Goal: Task Accomplishment & Management: Manage account settings

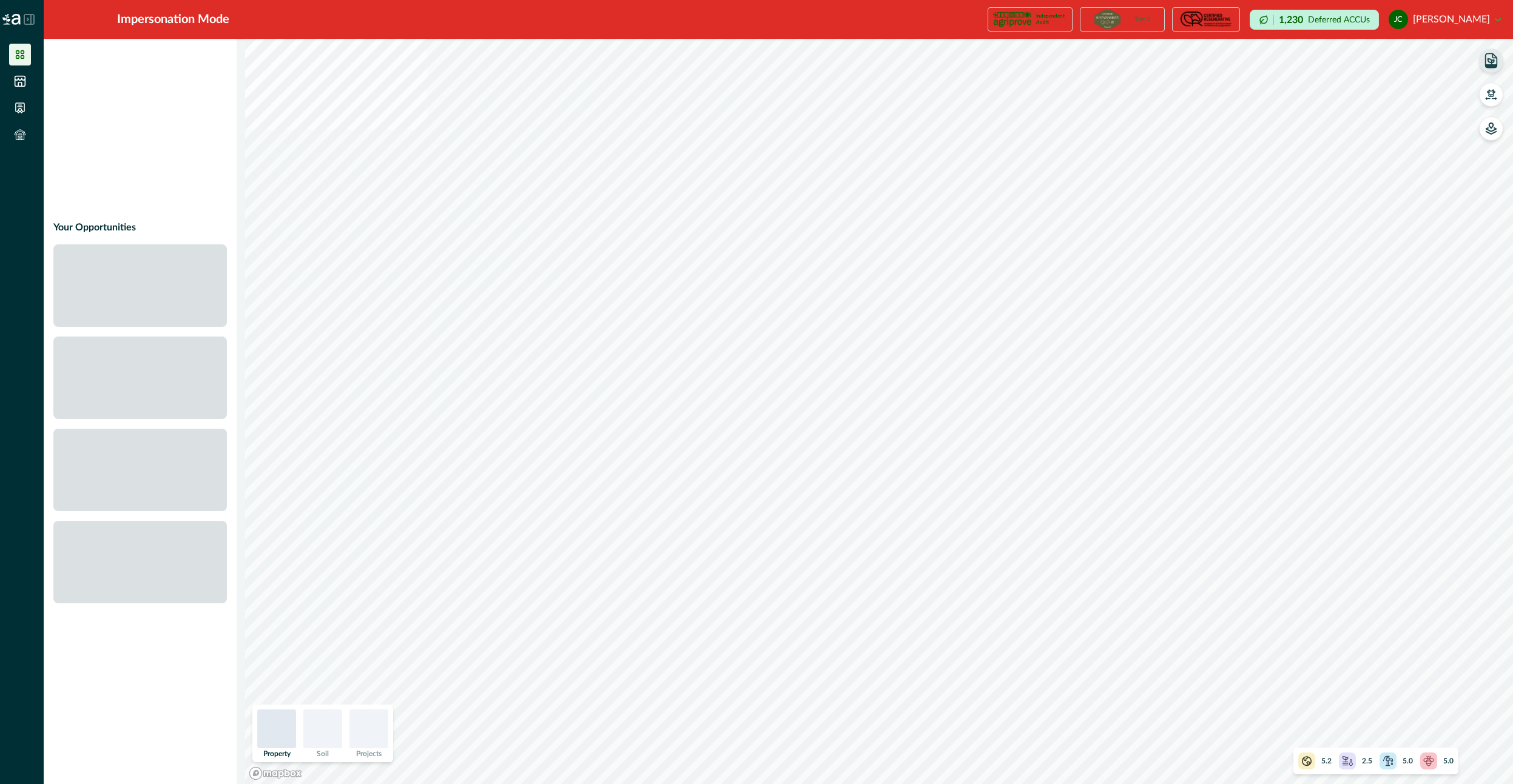
click at [1492, 62] on icon "button" at bounding box center [1491, 62] width 6 height 5
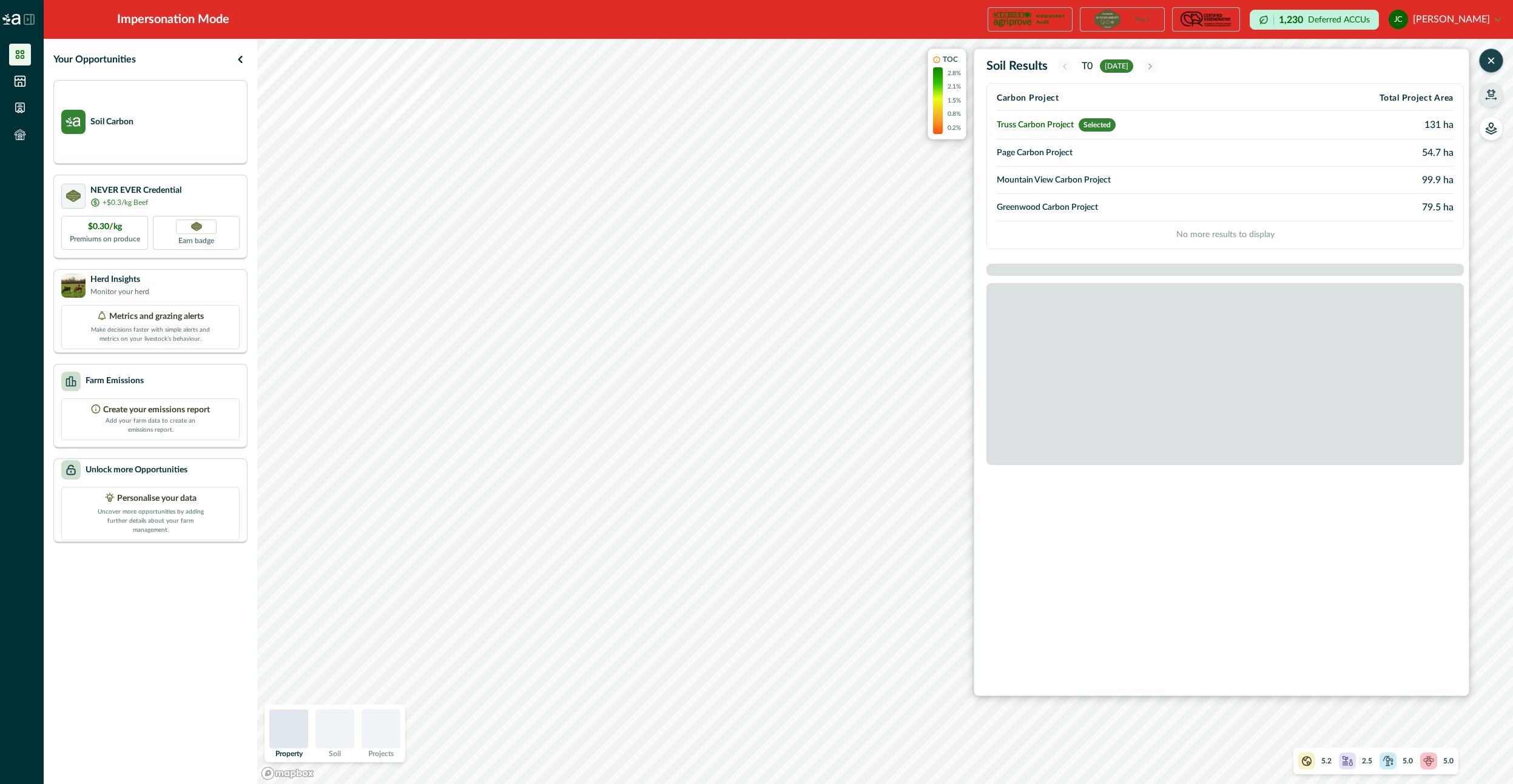
click at [1496, 93] on icon "button" at bounding box center [1491, 93] width 9 height 7
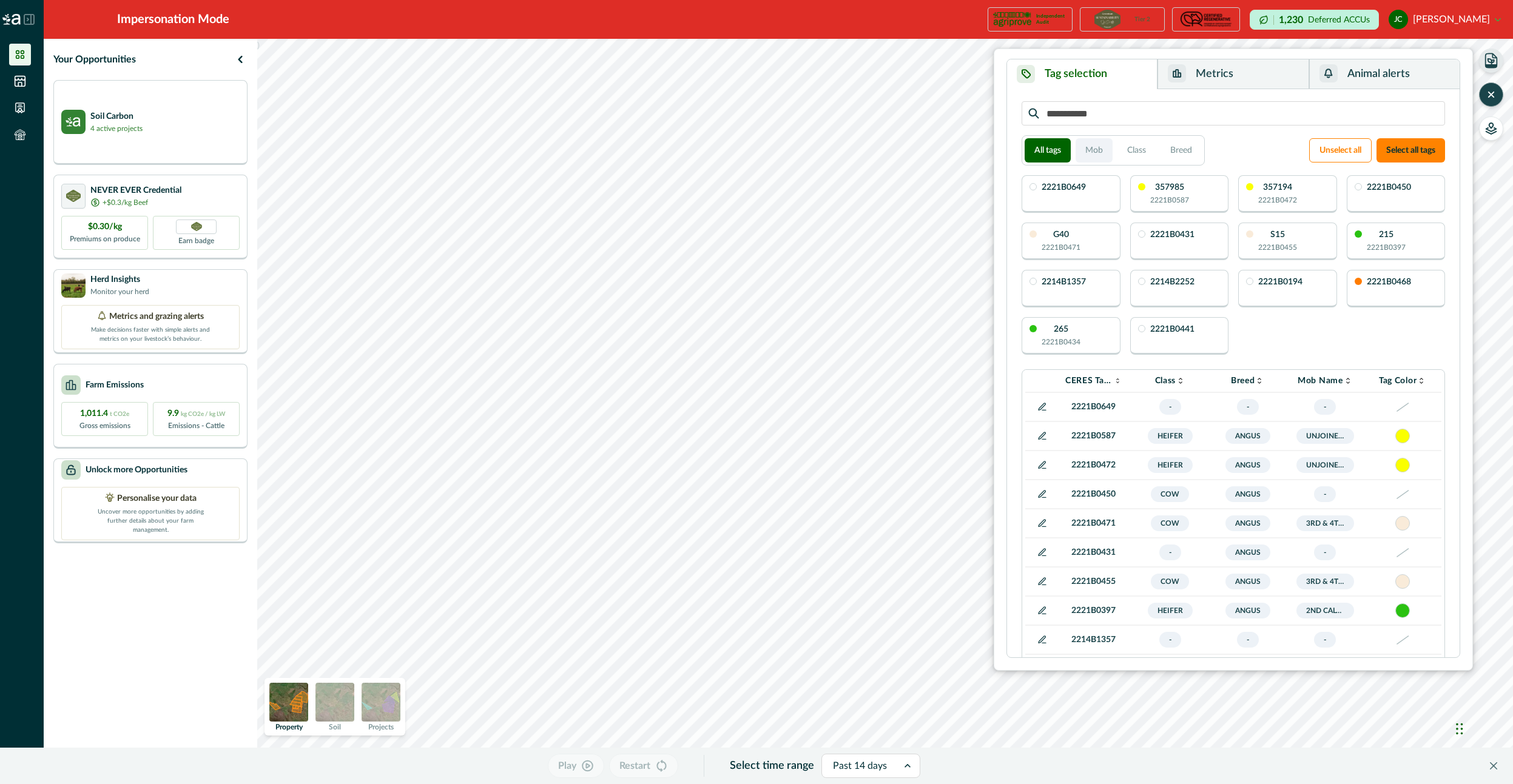
click at [1099, 146] on button "Mob" at bounding box center [1094, 150] width 37 height 24
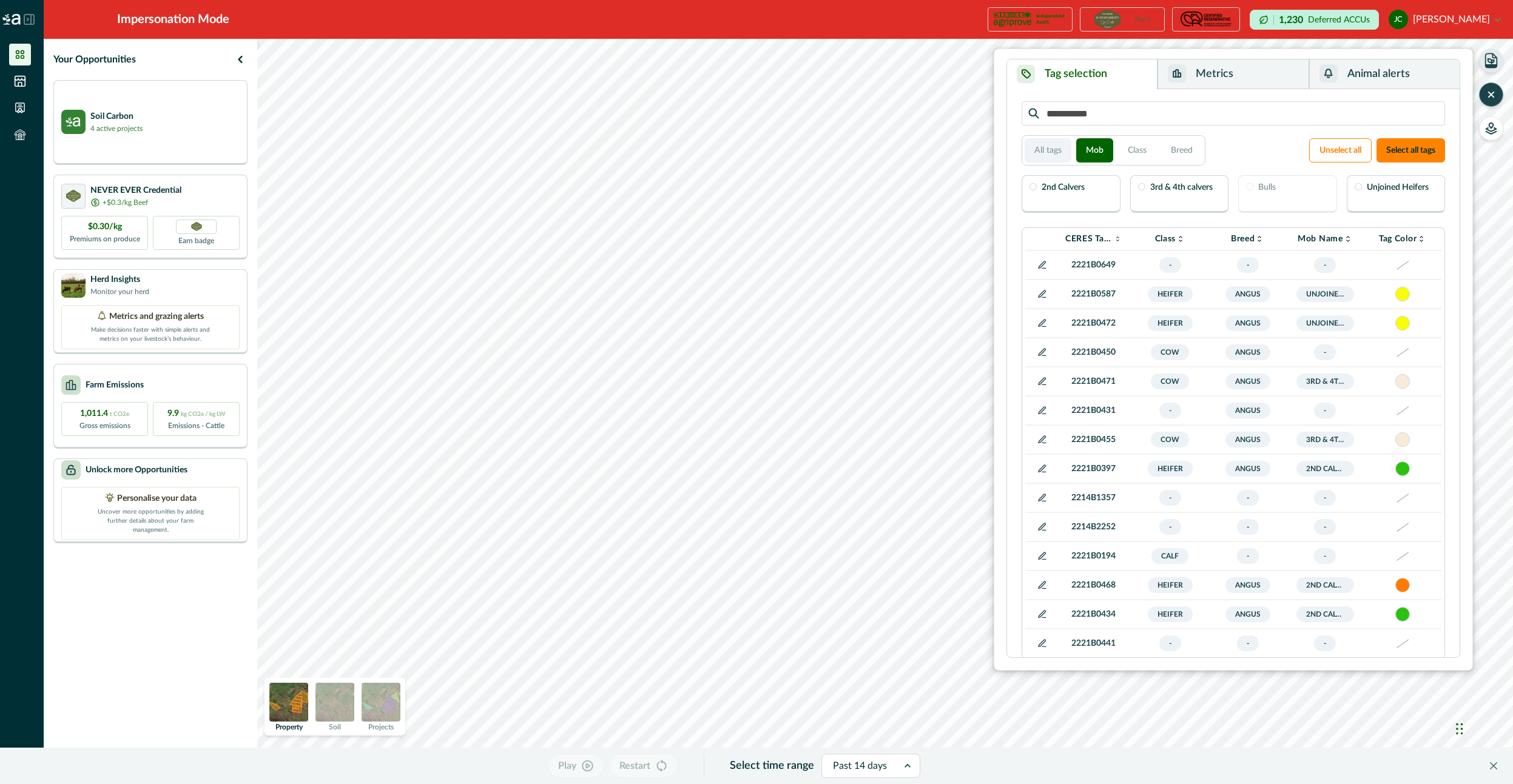
click at [1046, 152] on button "All tags" at bounding box center [1048, 150] width 47 height 24
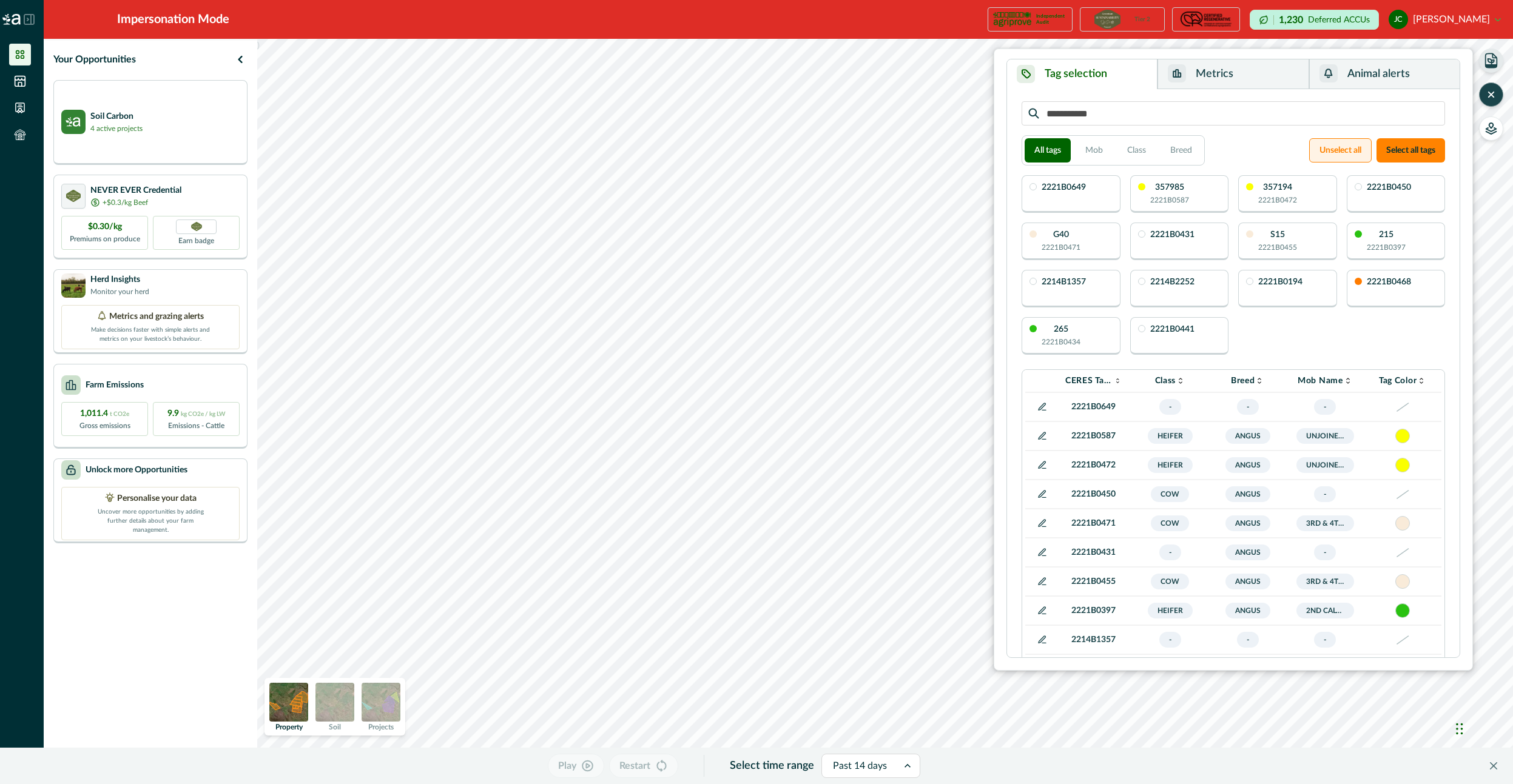
click at [1320, 147] on button "Unselect all" at bounding box center [1340, 150] width 62 height 24
click at [1228, 73] on button "Metrics" at bounding box center [1234, 75] width 151 height 29
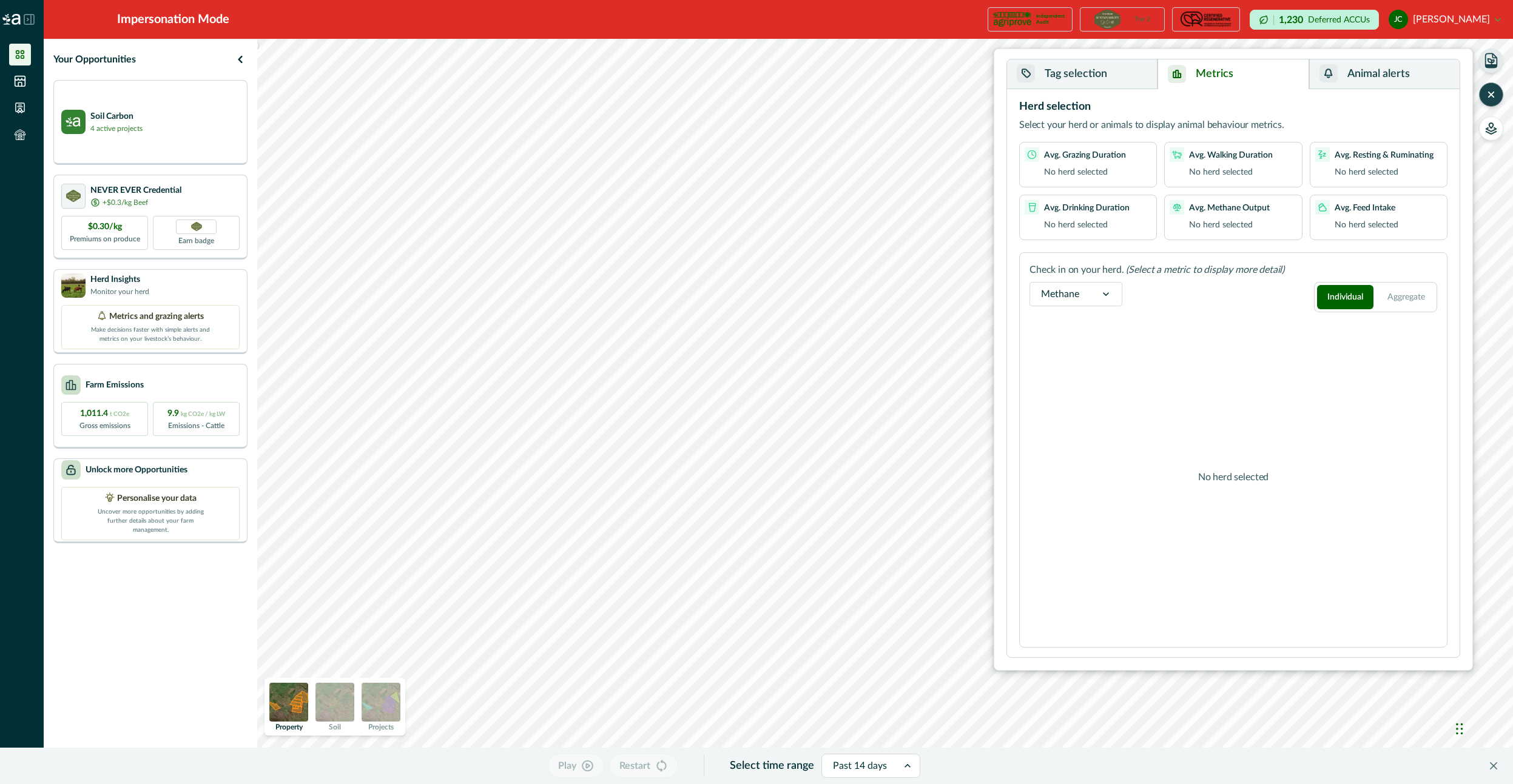
click at [1106, 82] on button "Tag selection" at bounding box center [1082, 75] width 150 height 29
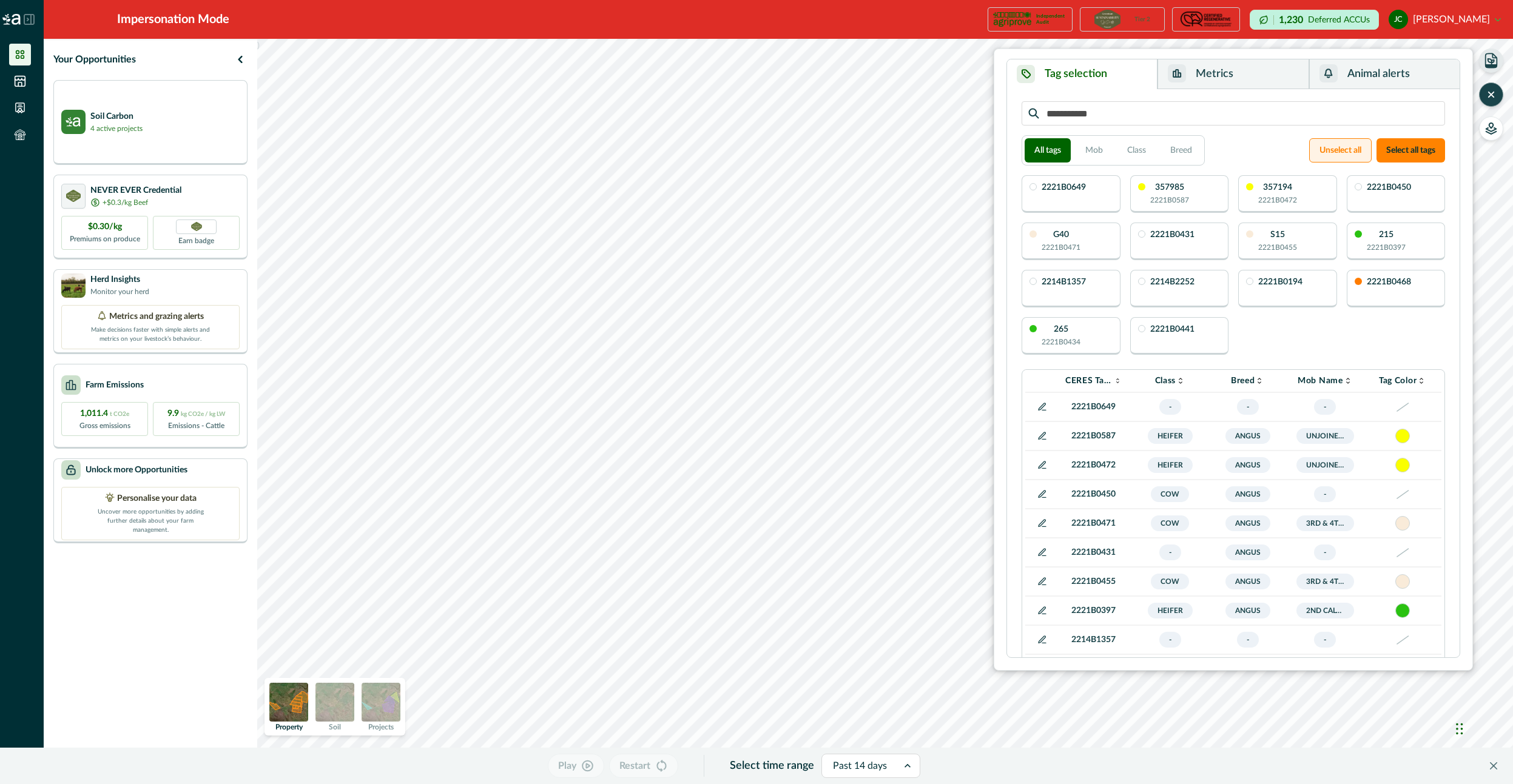
drag, startPoint x: 1412, startPoint y: 139, endPoint x: 1356, endPoint y: 150, distance: 57.1
click at [1412, 140] on button "Select all tags" at bounding box center [1411, 150] width 69 height 24
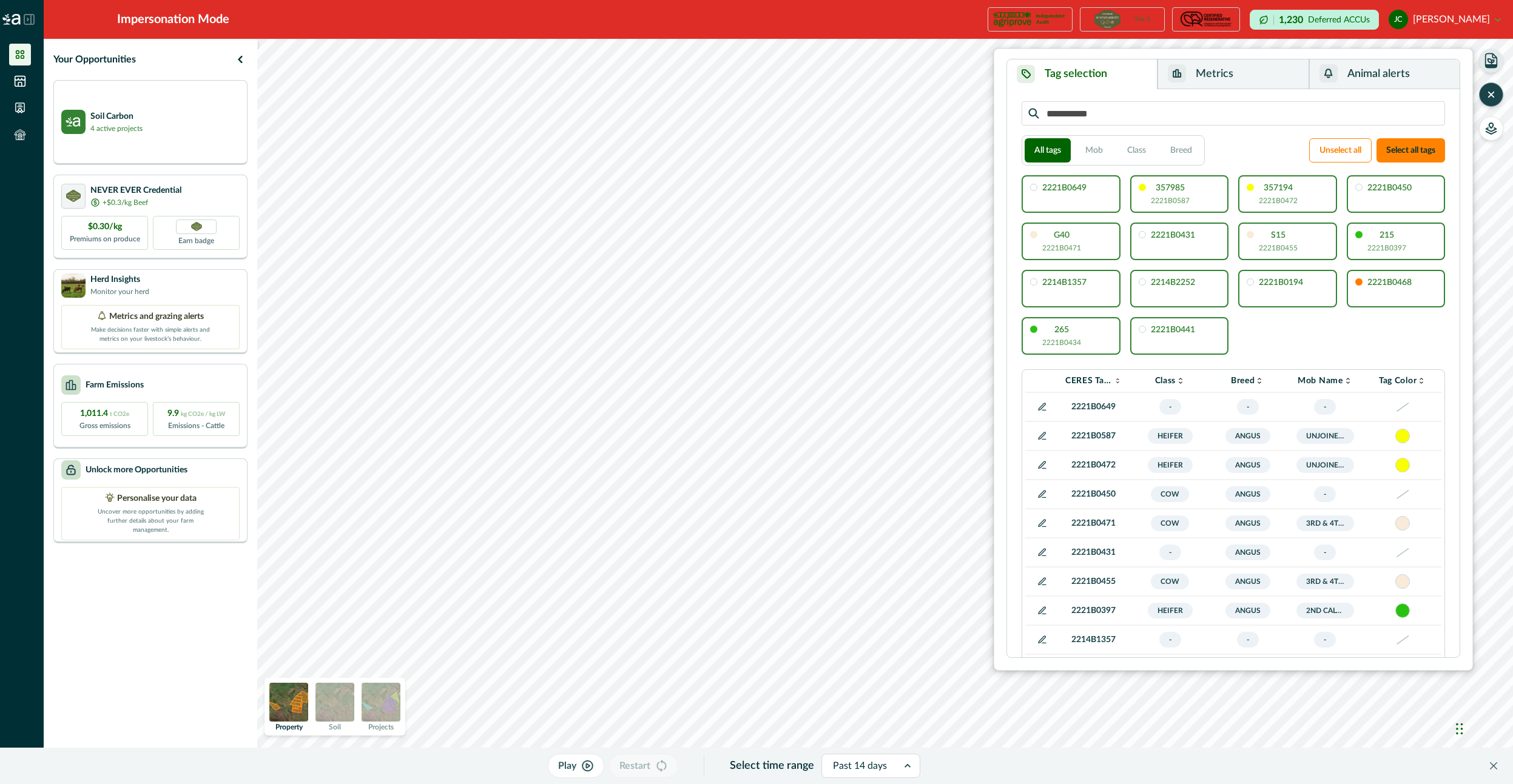
click at [1202, 81] on button "Metrics" at bounding box center [1234, 75] width 151 height 29
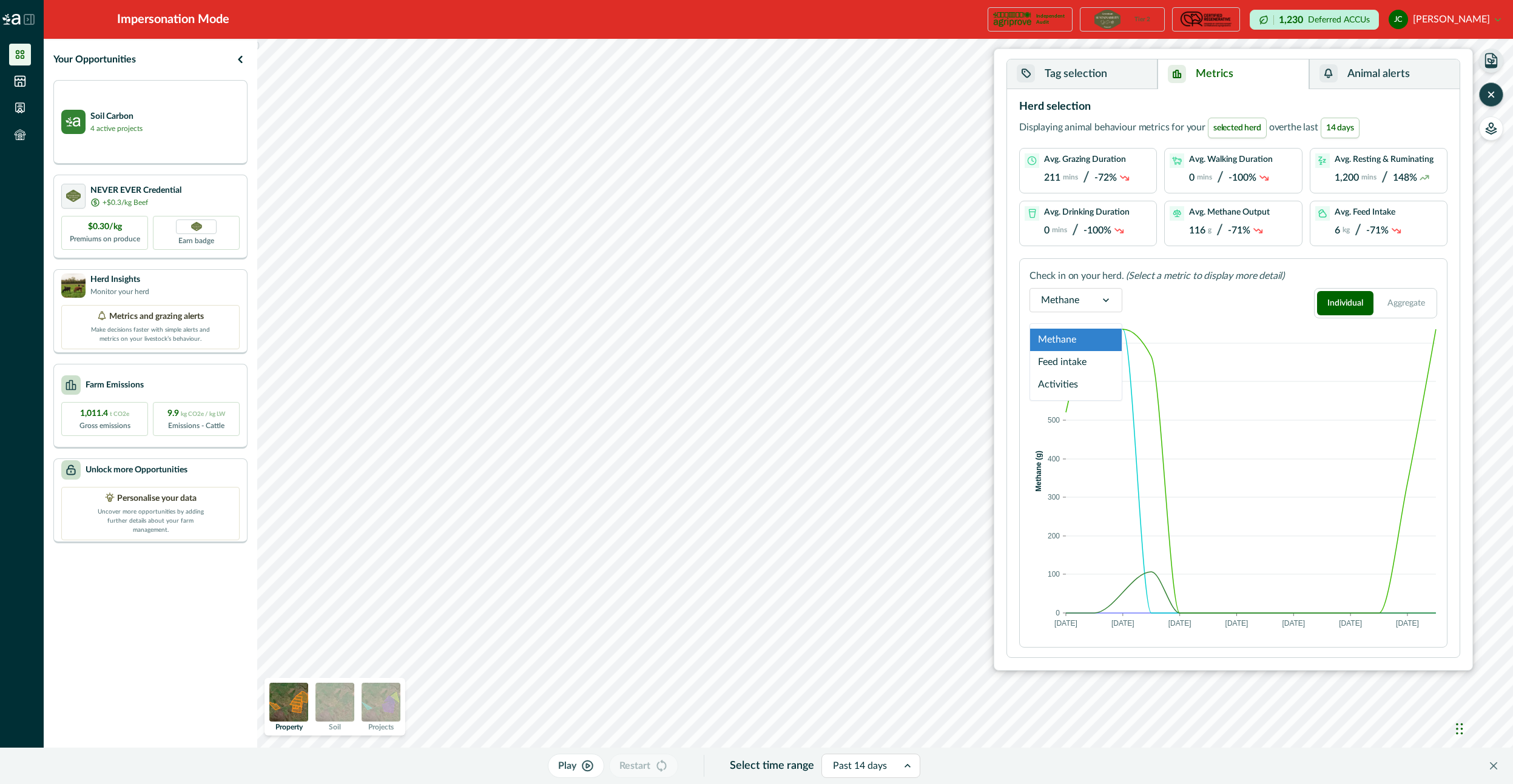
click at [1041, 298] on input "text" at bounding box center [1042, 300] width 3 height 15
click at [1082, 300] on div "Methane" at bounding box center [1060, 300] width 60 height 19
click at [854, 774] on div "Past 14 days" at bounding box center [860, 766] width 75 height 19
click at [865, 714] on div "1 year" at bounding box center [871, 710] width 98 height 23
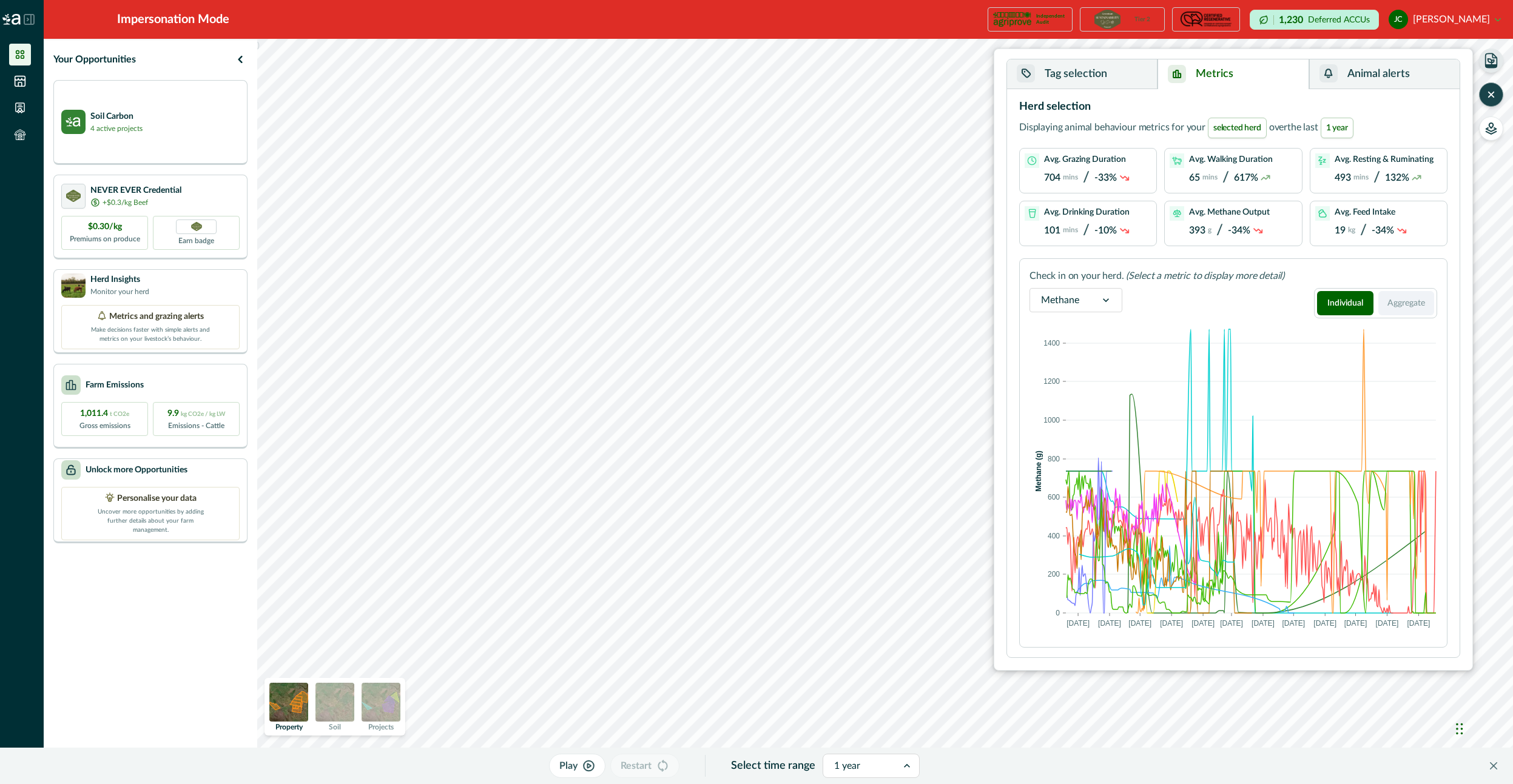
click at [1417, 305] on button "Aggregate" at bounding box center [1406, 304] width 56 height 24
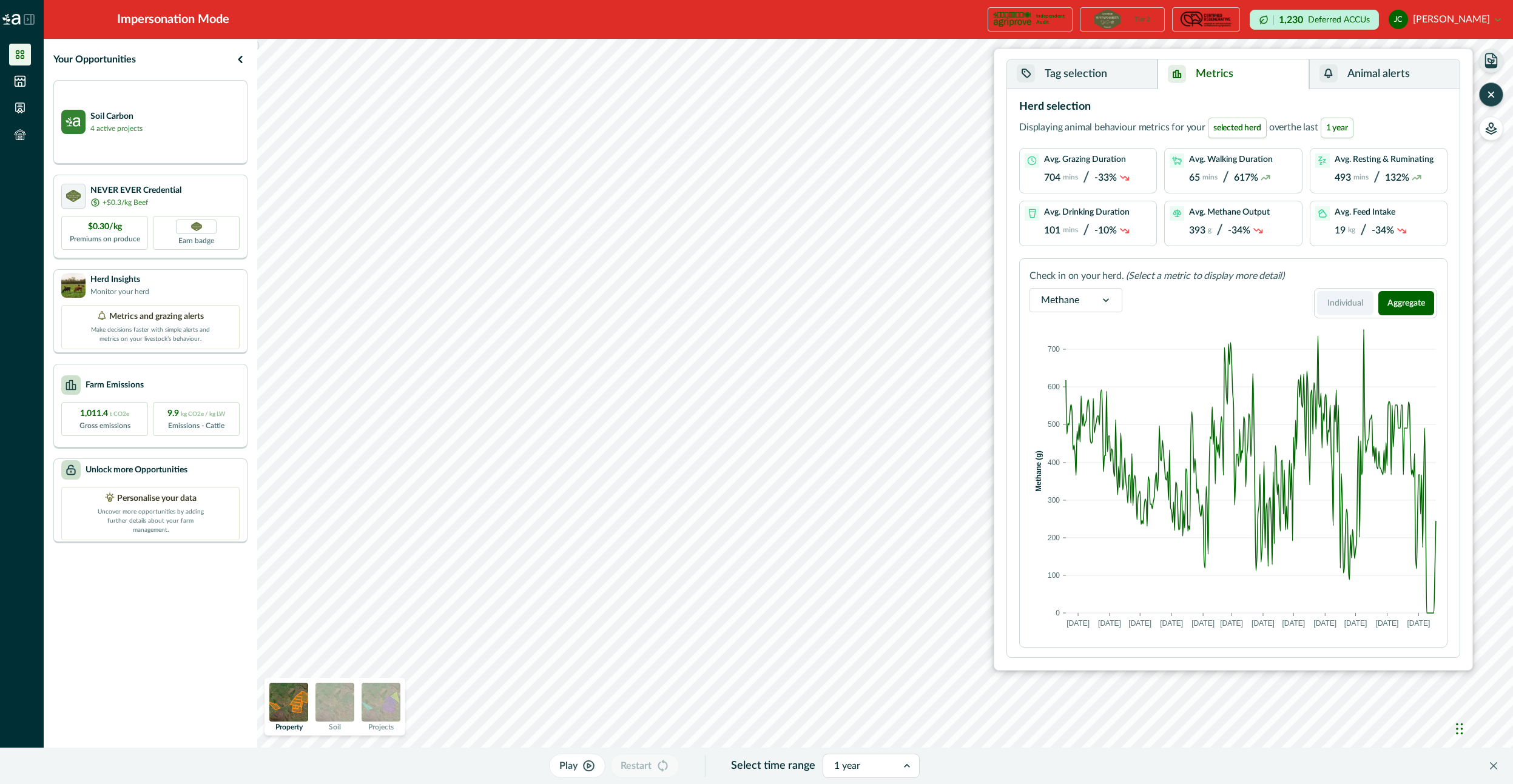
click at [1368, 304] on button "Individual" at bounding box center [1346, 304] width 56 height 24
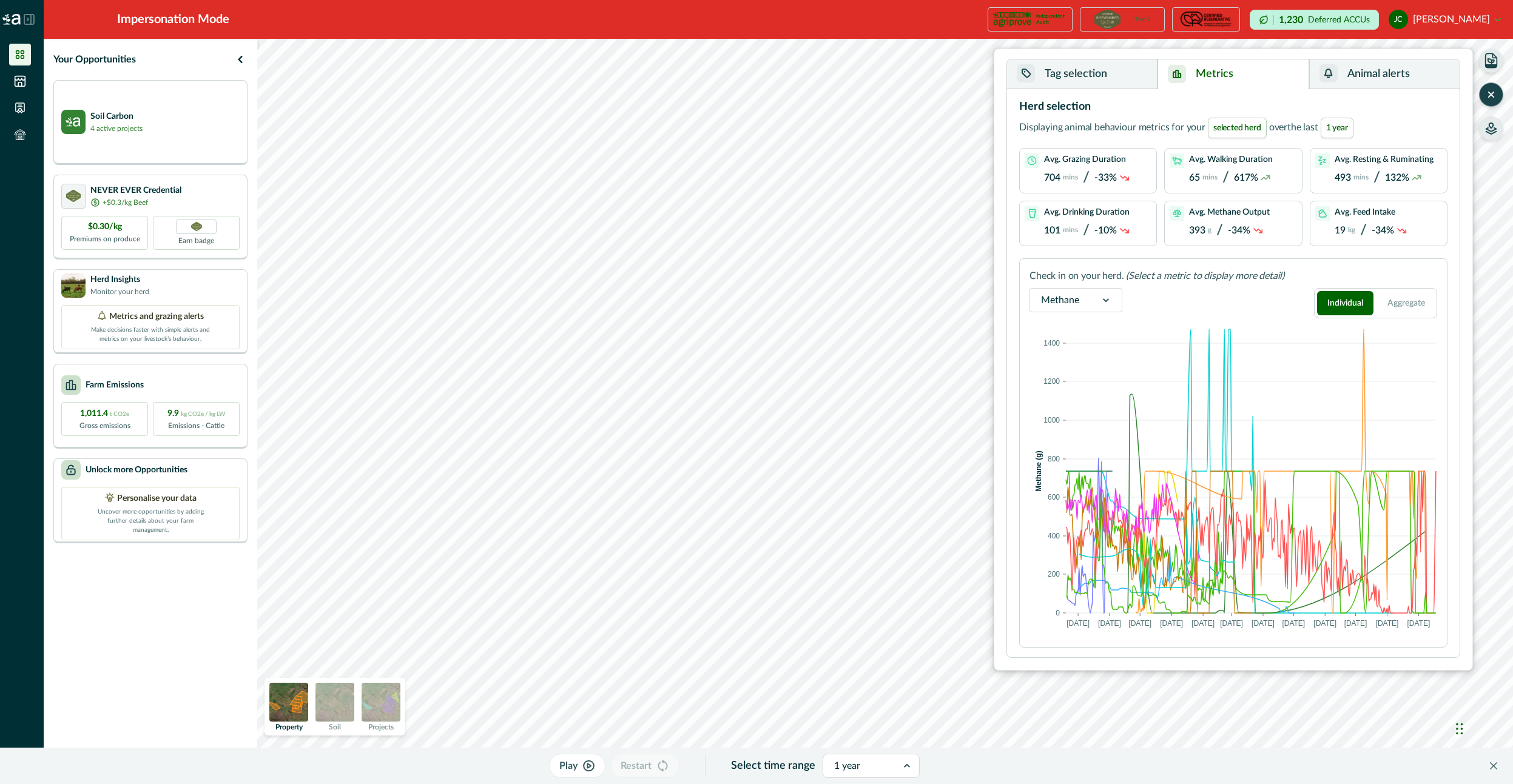
click at [1491, 128] on icon "button" at bounding box center [1491, 126] width 4 height 5
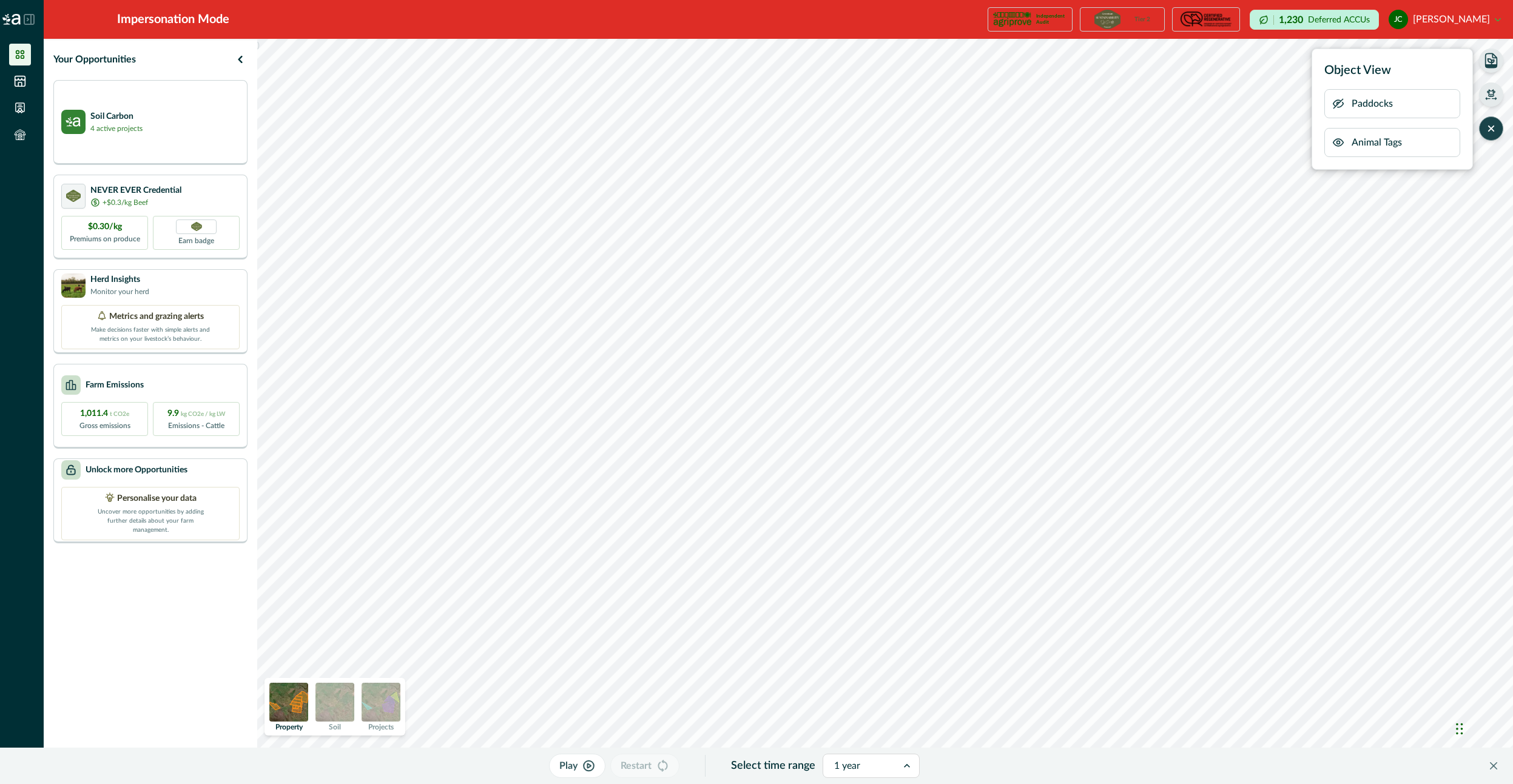
click at [1499, 93] on button "button" at bounding box center [1491, 95] width 24 height 24
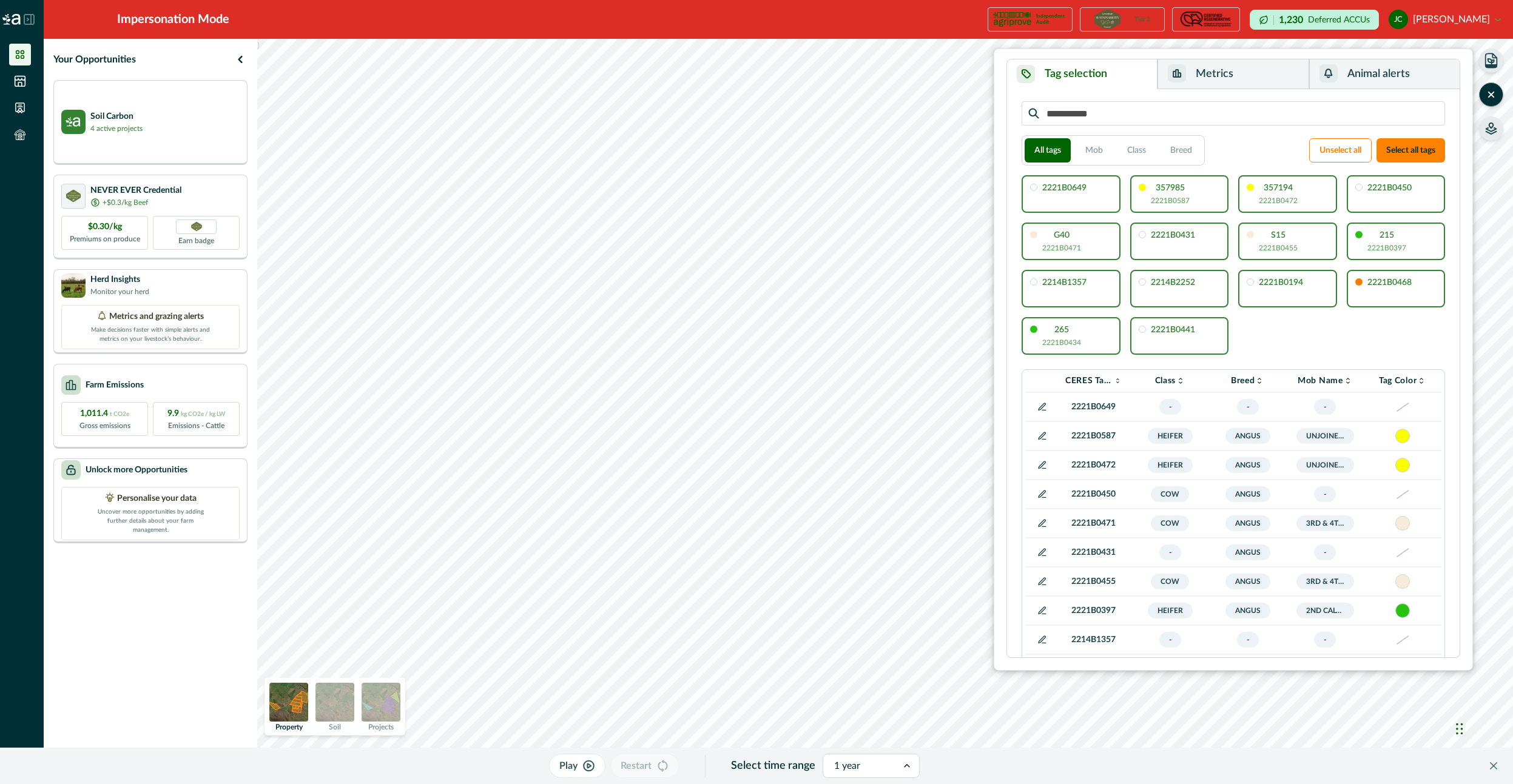
click at [1492, 68] on icon "button" at bounding box center [1491, 61] width 11 height 14
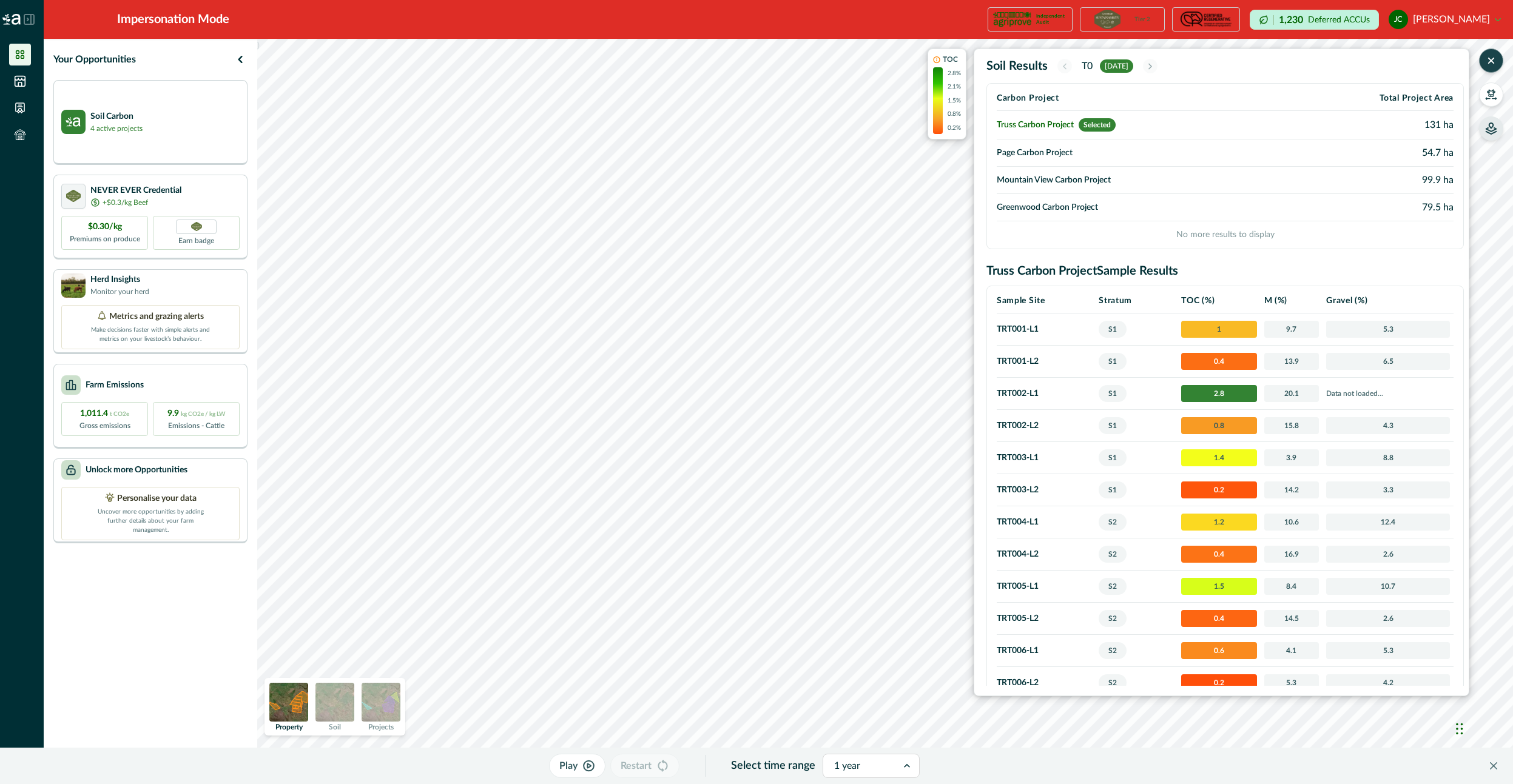
click at [1489, 136] on button "button" at bounding box center [1491, 128] width 24 height 24
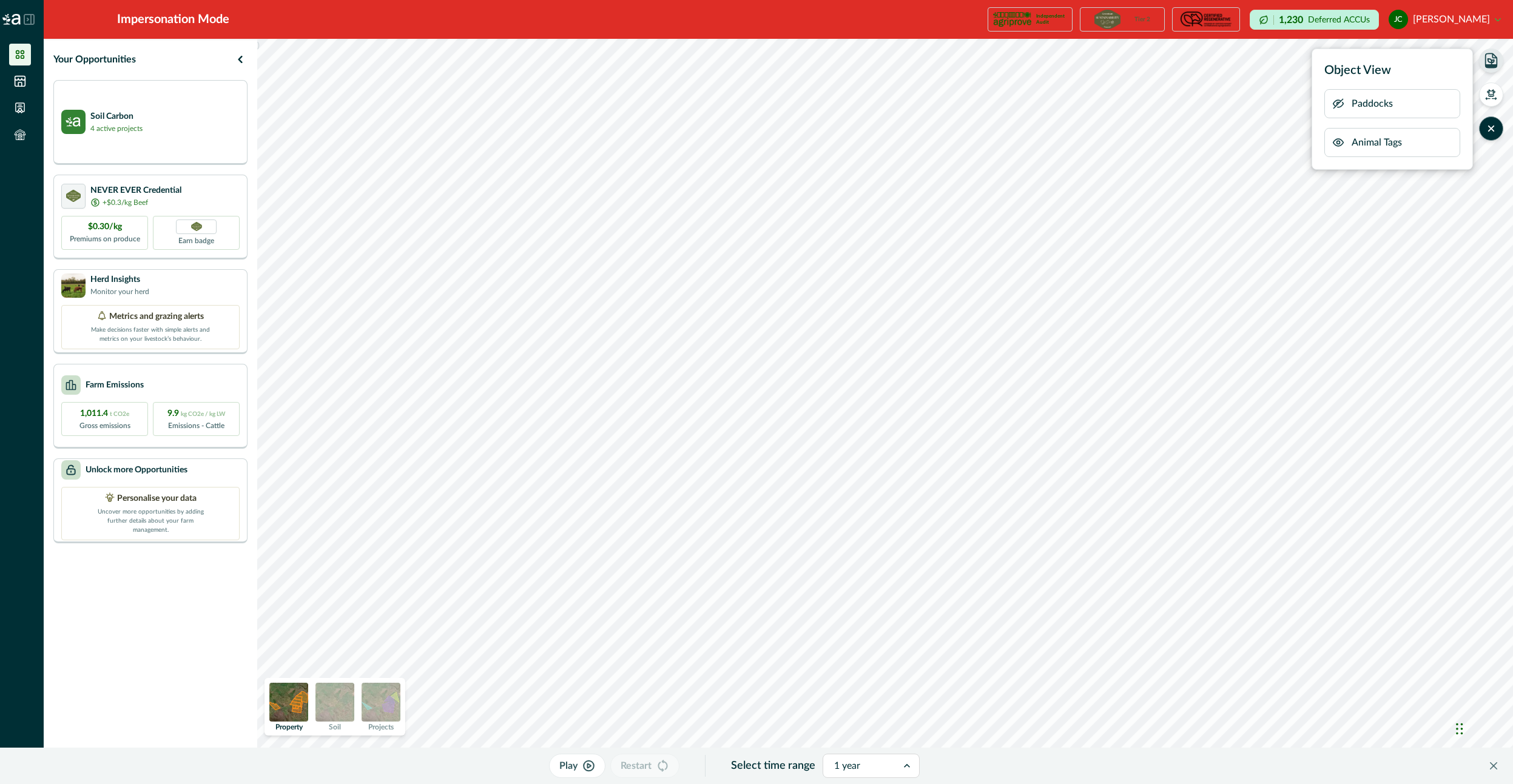
click at [1336, 103] on icon "button" at bounding box center [1339, 104] width 12 height 12
click at [1337, 102] on icon "button" at bounding box center [1339, 104] width 12 height 12
click at [1490, 126] on icon "button" at bounding box center [1491, 128] width 12 height 12
click at [1487, 131] on icon "button" at bounding box center [1491, 128] width 12 height 12
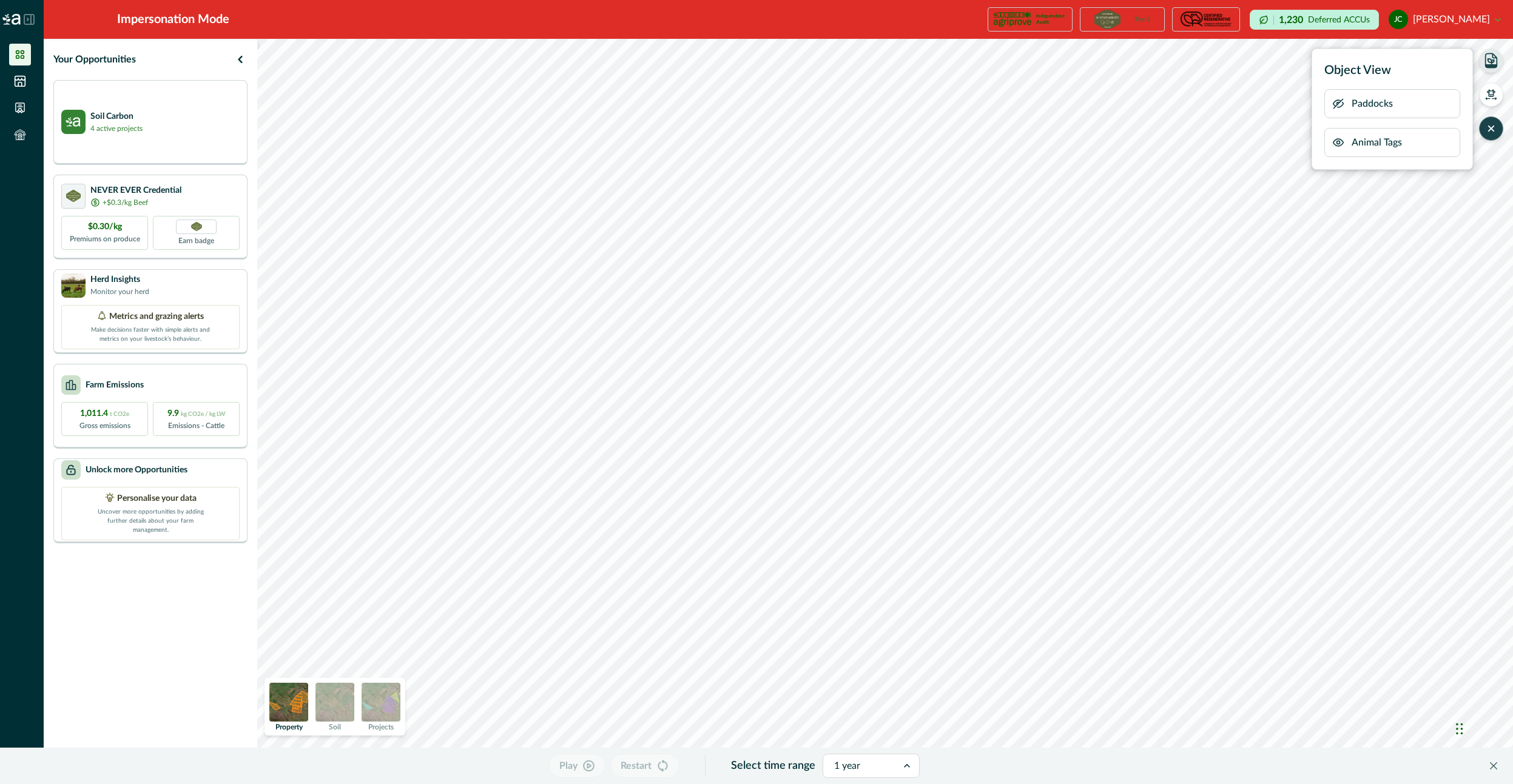
click at [1487, 131] on icon "button" at bounding box center [1491, 128] width 12 height 12
click at [1485, 100] on button "button" at bounding box center [1491, 95] width 24 height 24
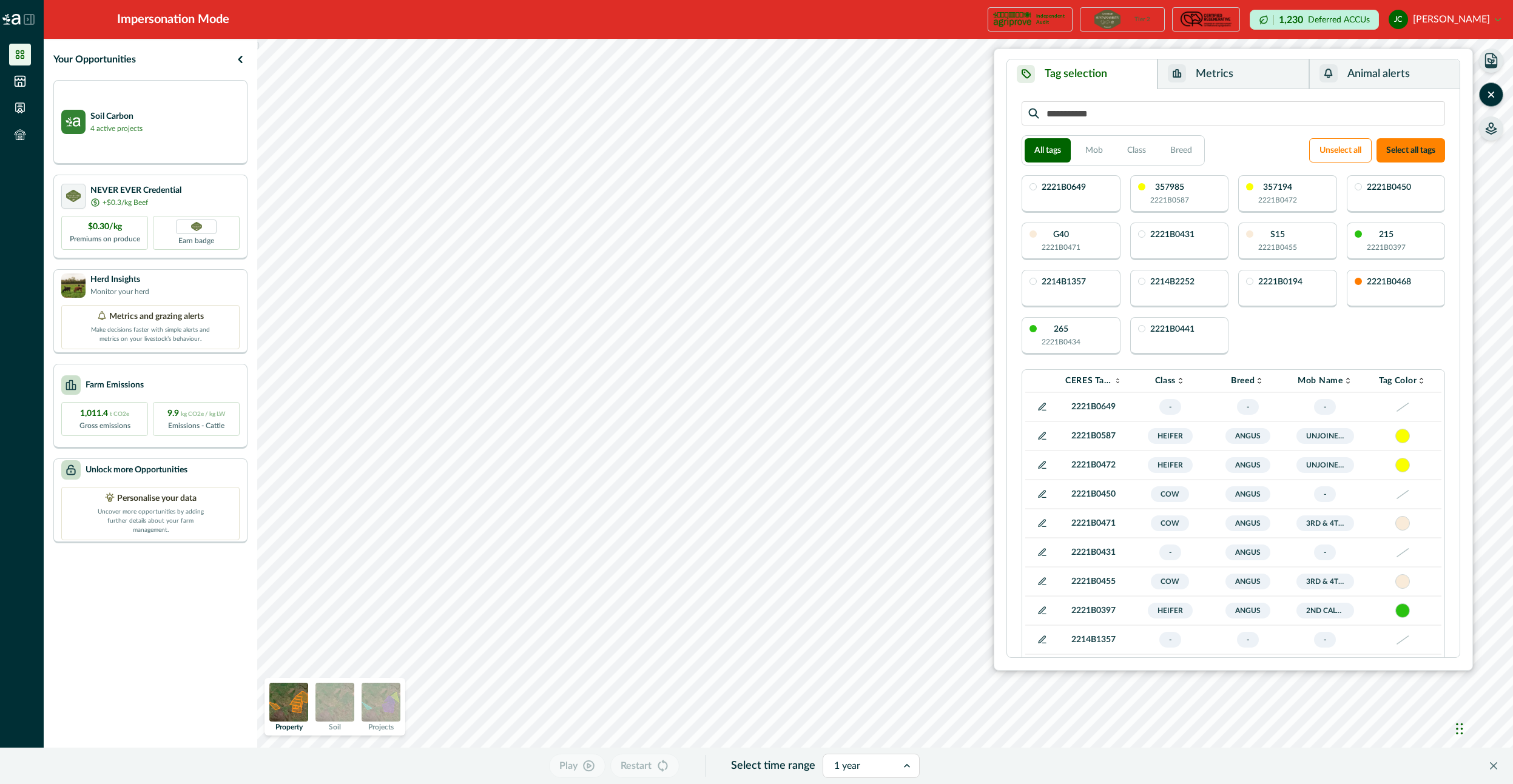
click at [1352, 72] on button "Animal alerts" at bounding box center [1384, 75] width 150 height 29
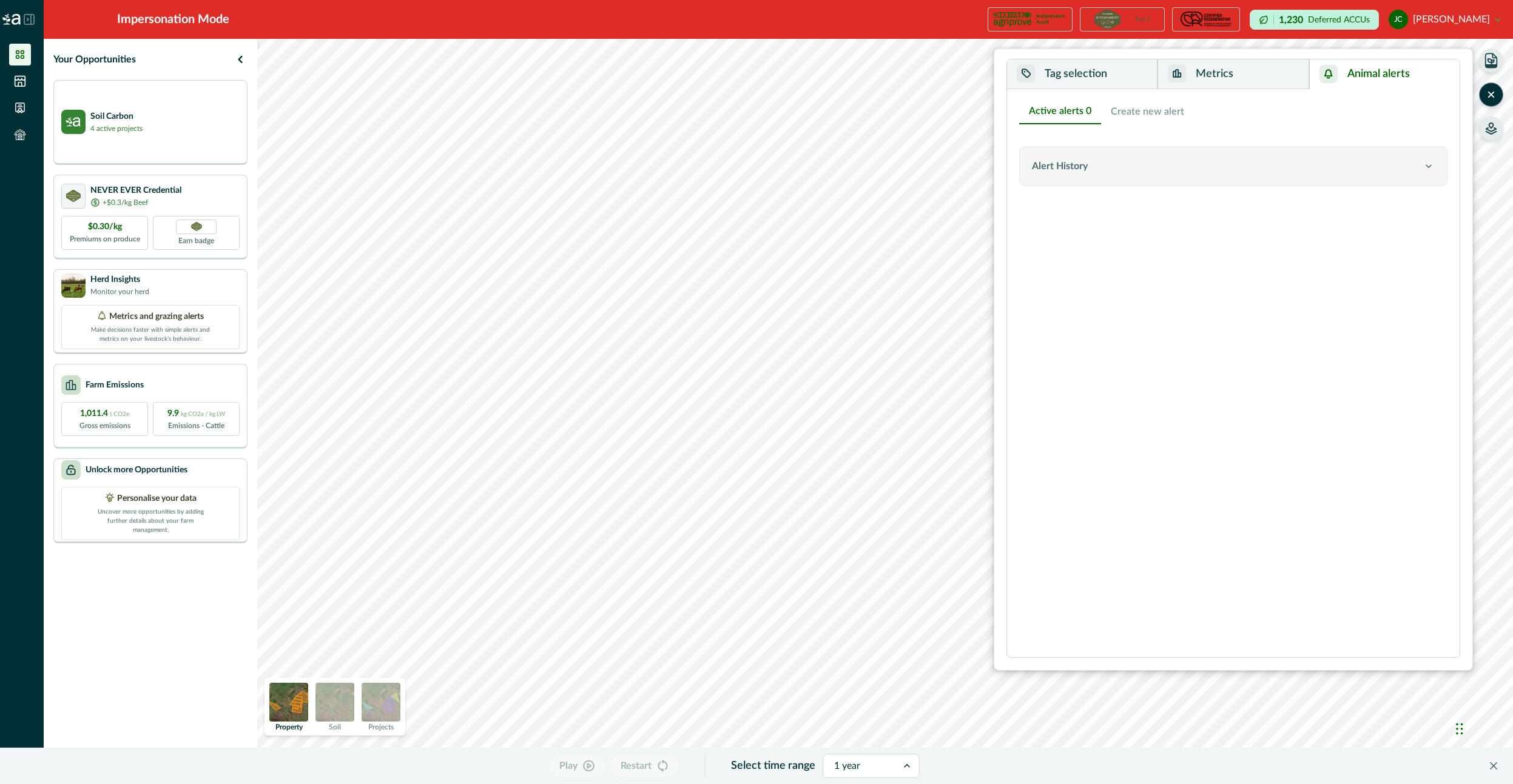
click at [1172, 178] on button "Alert History" at bounding box center [1234, 166] width 427 height 39
click at [1128, 162] on div "Alert History" at bounding box center [1228, 166] width 390 height 15
click at [1136, 115] on button "Create new alert" at bounding box center [1148, 111] width 93 height 25
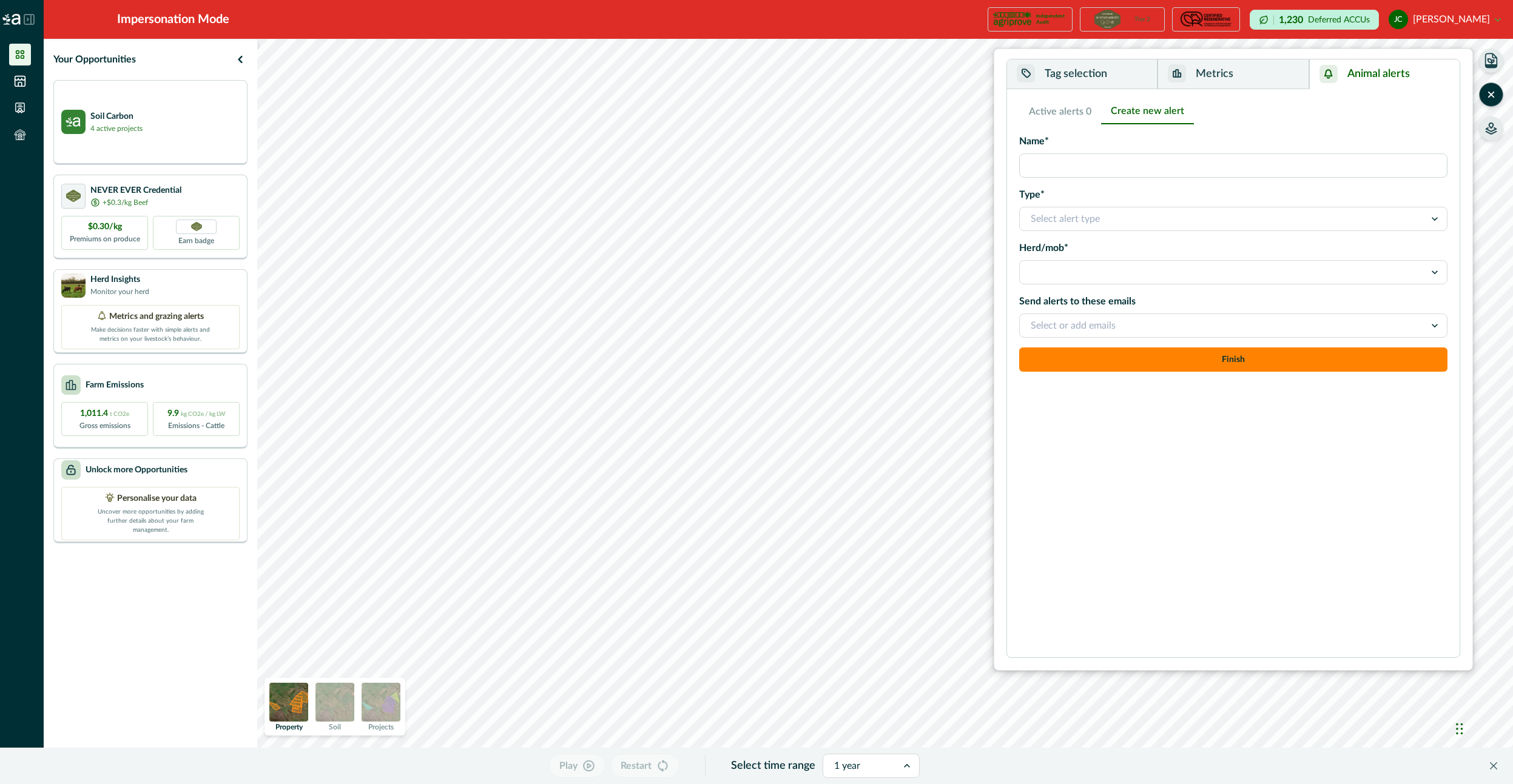
click at [1085, 167] on input "Name*" at bounding box center [1234, 166] width 429 height 24
type input "**********"
click at [1124, 214] on div at bounding box center [1222, 219] width 383 height 17
click at [1098, 268] on div "No Activity" at bounding box center [1234, 275] width 427 height 23
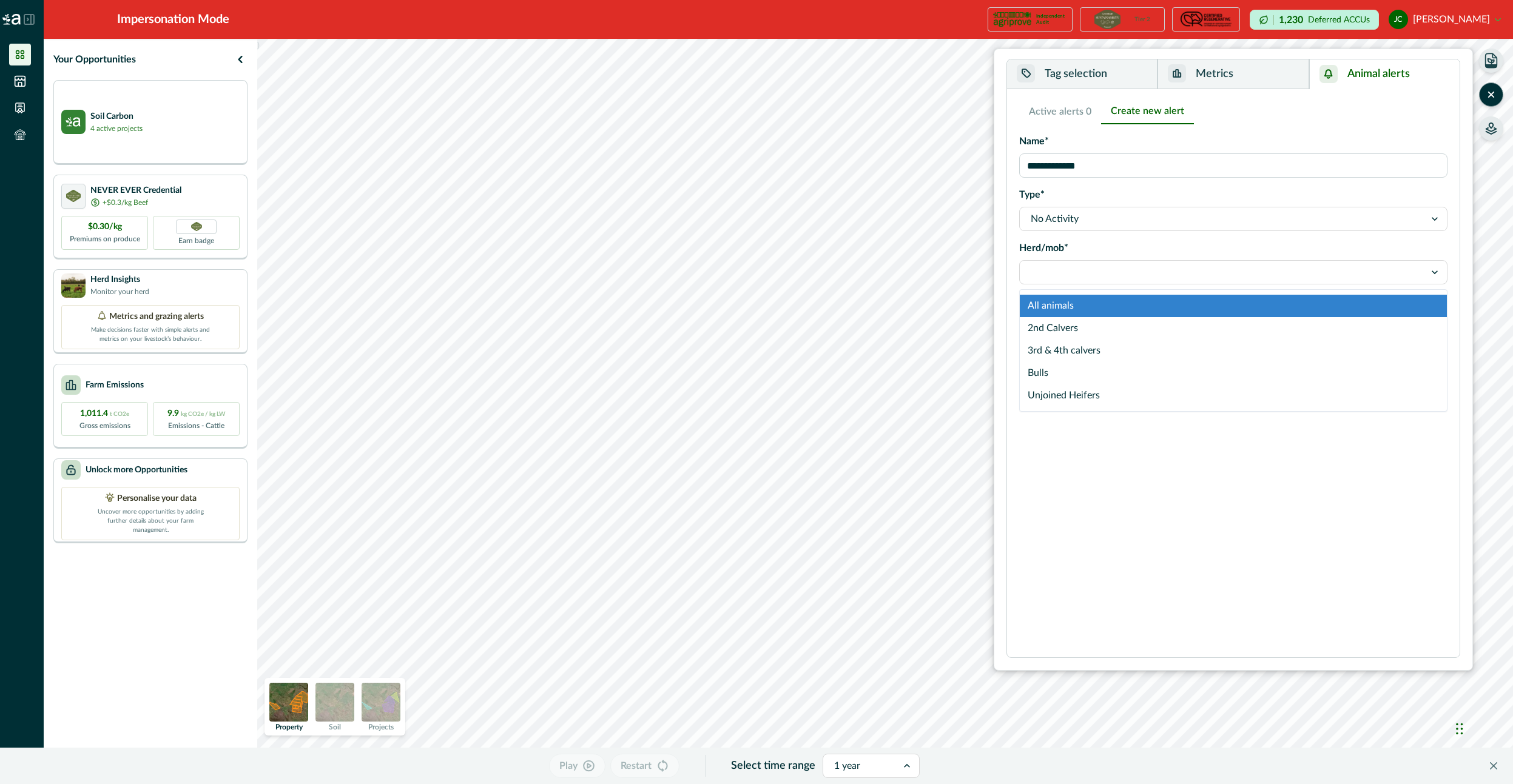
click at [1065, 280] on div at bounding box center [1222, 272] width 383 height 17
click at [1075, 303] on div "All animals" at bounding box center [1234, 306] width 427 height 23
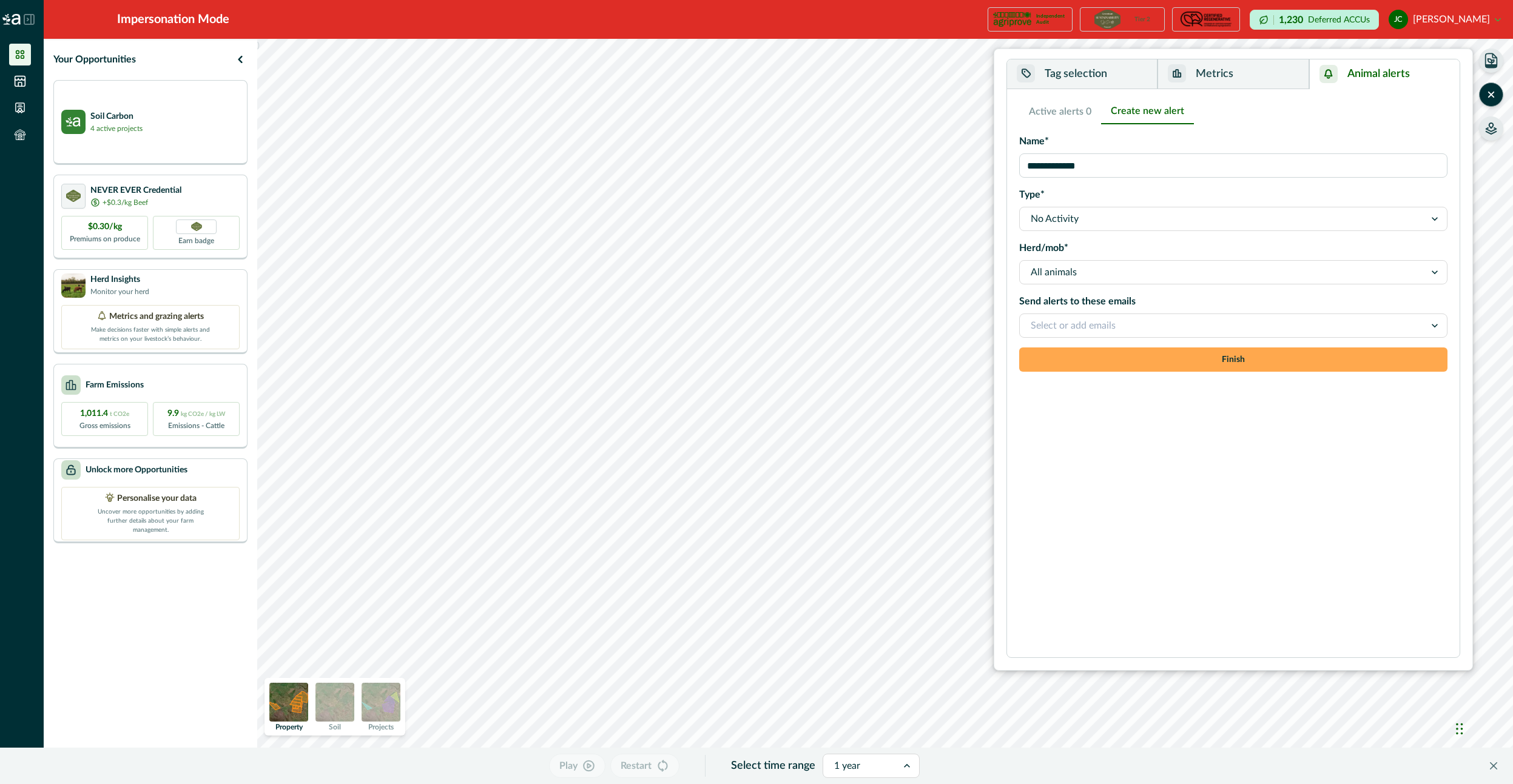
click at [1134, 357] on button "Finish" at bounding box center [1234, 360] width 429 height 24
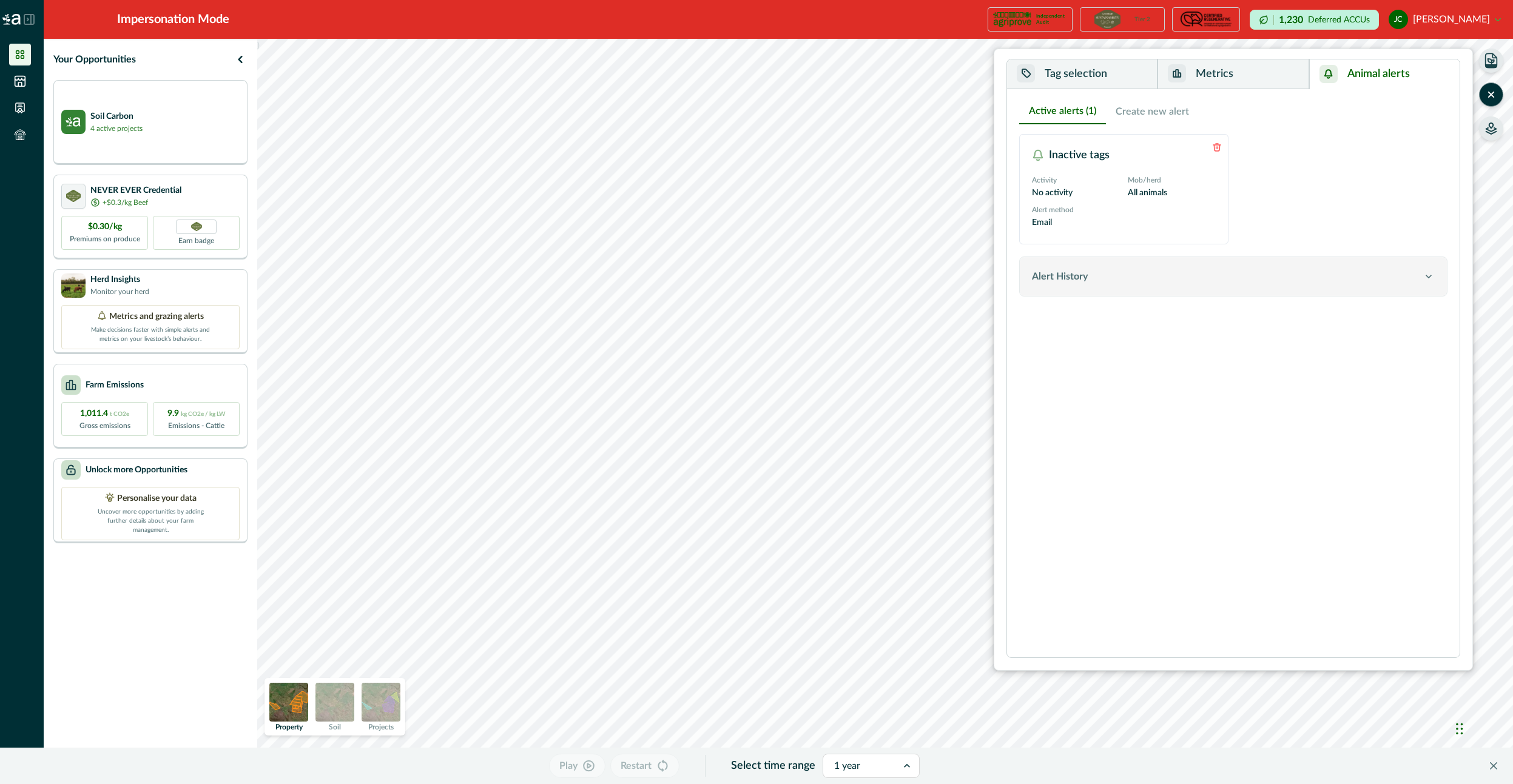
click at [1146, 291] on button "Alert History" at bounding box center [1234, 277] width 427 height 39
click at [1146, 290] on button "Alert History" at bounding box center [1234, 277] width 427 height 39
click at [1084, 287] on button "Alert History" at bounding box center [1234, 277] width 427 height 39
click at [1146, 275] on div "Alert History" at bounding box center [1228, 277] width 390 height 15
click at [1143, 112] on button "Create new alert" at bounding box center [1152, 111] width 93 height 25
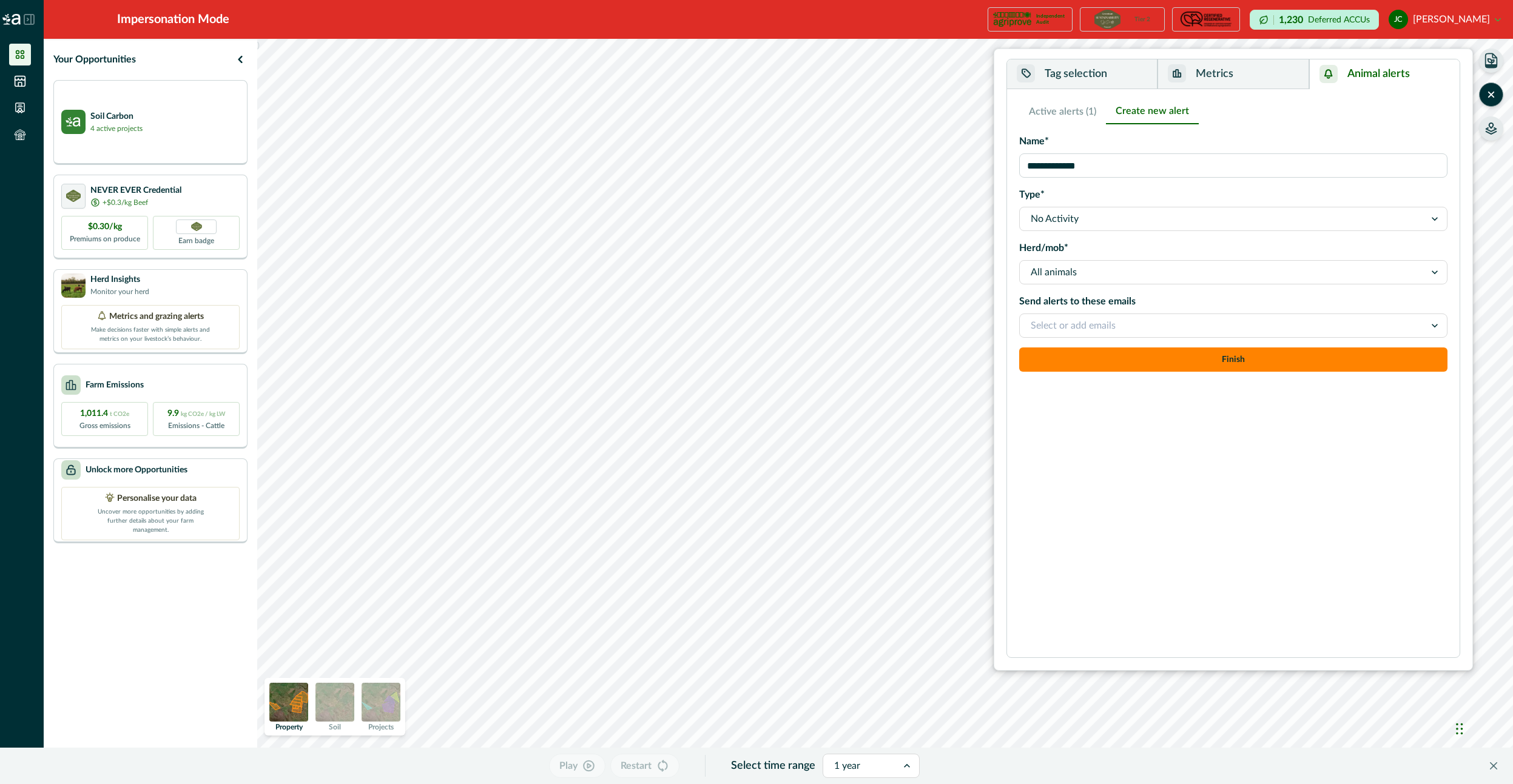
click at [1055, 111] on button "Active alerts (1)" at bounding box center [1063, 111] width 87 height 25
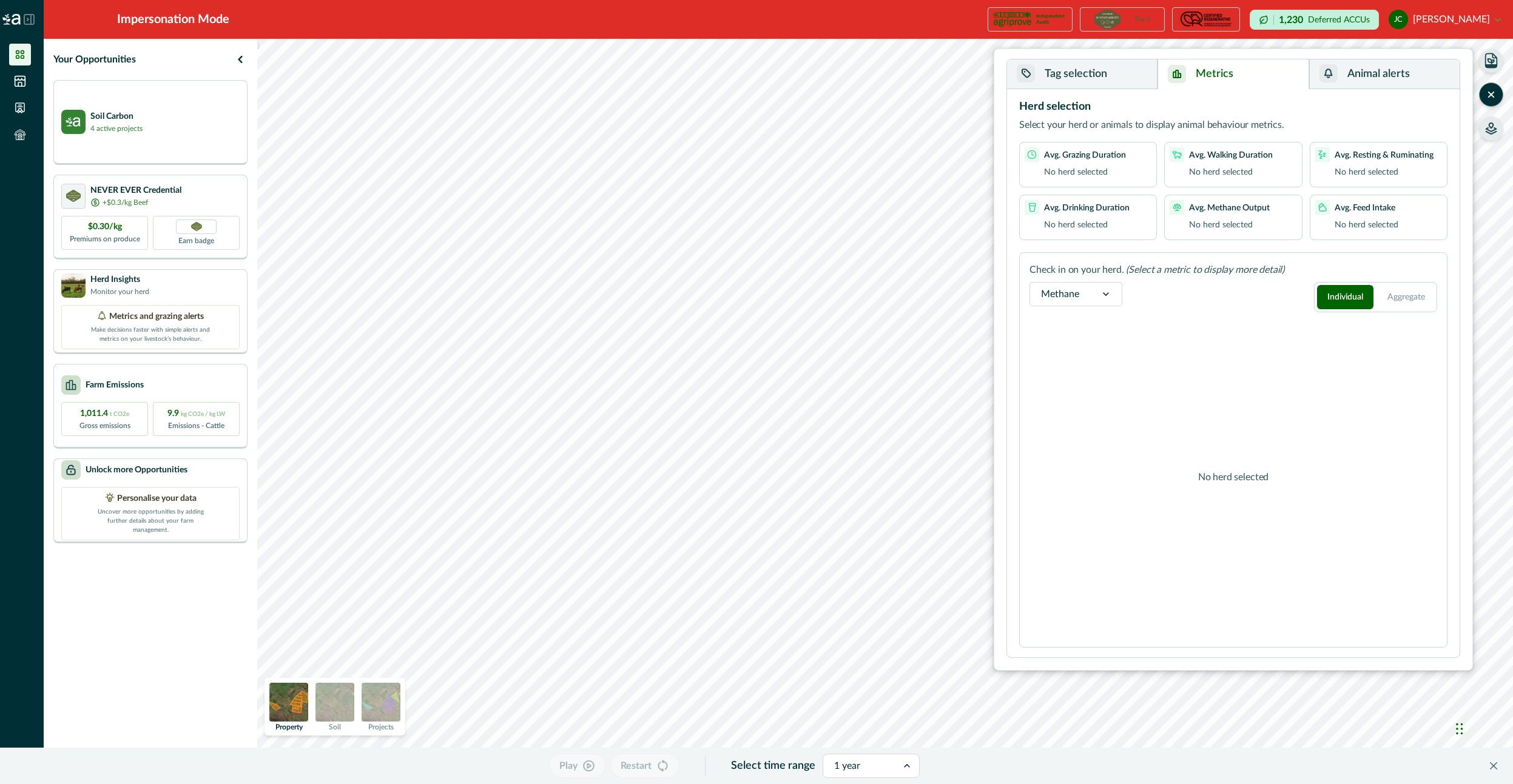
click at [1231, 82] on button "Metrics" at bounding box center [1234, 75] width 151 height 29
click at [1111, 66] on button "Tag selection" at bounding box center [1082, 75] width 150 height 29
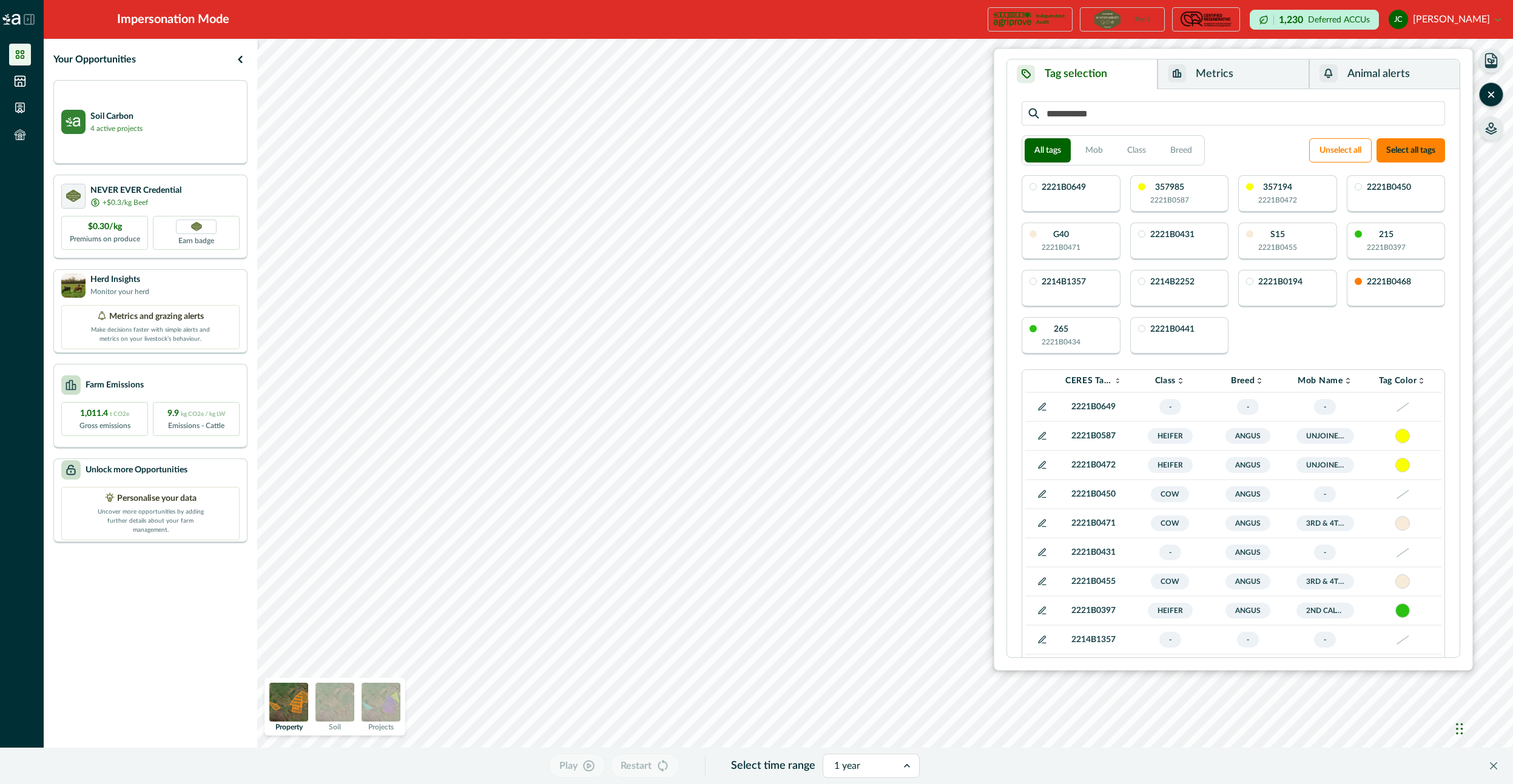
click at [1463, 21] on button "[PERSON_NAME] [PERSON_NAME]" at bounding box center [1444, 20] width 112 height 29
click at [1490, 97] on icon "button" at bounding box center [1491, 95] width 12 height 12
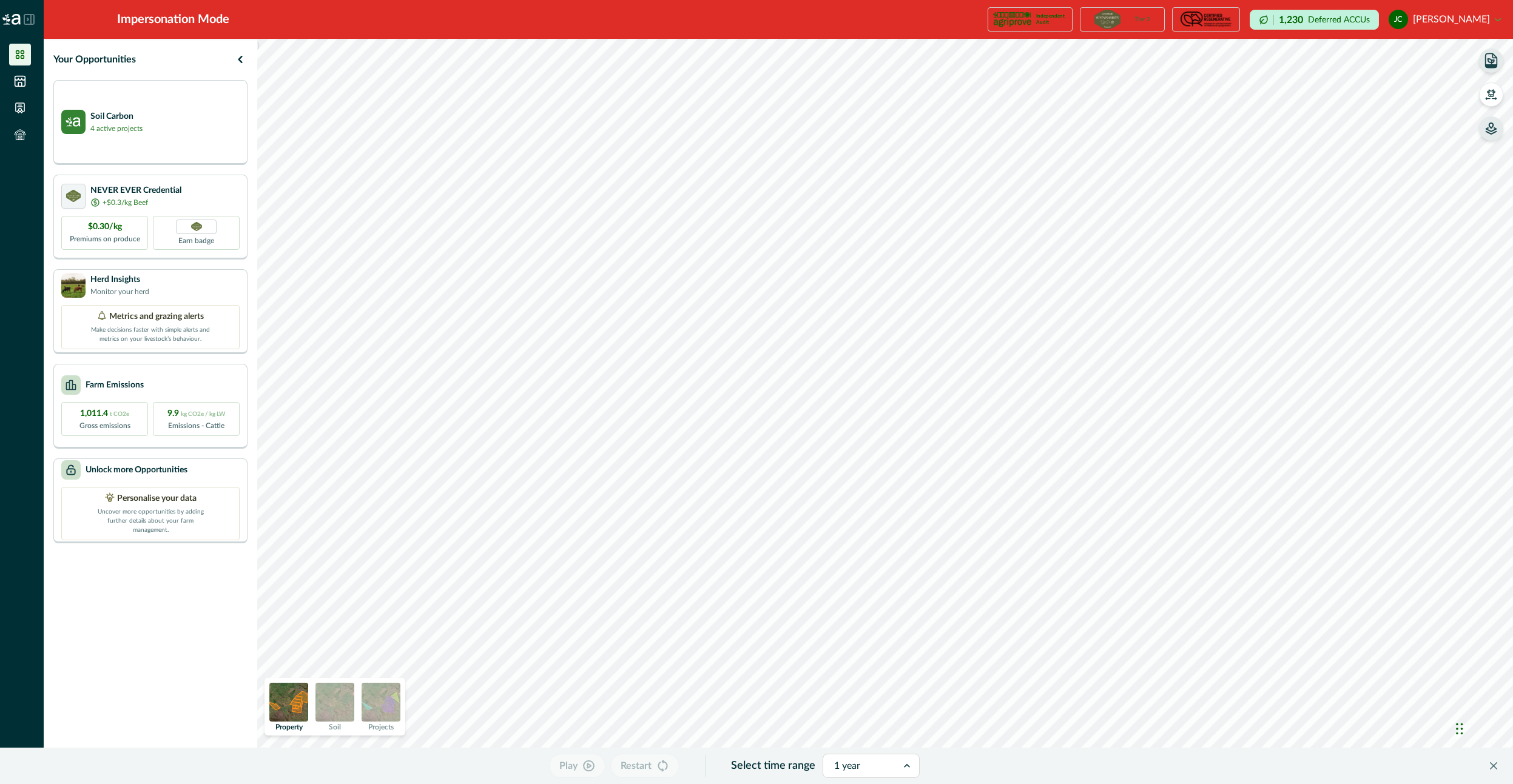
click at [1429, 18] on button "[PERSON_NAME] [PERSON_NAME]" at bounding box center [1444, 20] width 112 height 29
click at [1434, 61] on button "Sign out" at bounding box center [1433, 54] width 134 height 20
